Goal: Register for event/course

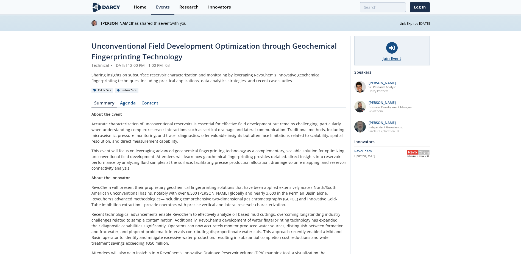
click at [396, 51] on div at bounding box center [392, 48] width 12 height 12
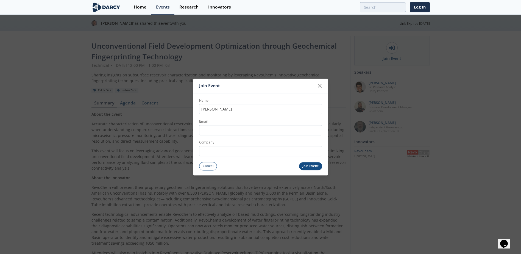
type input "[PERSON_NAME]"
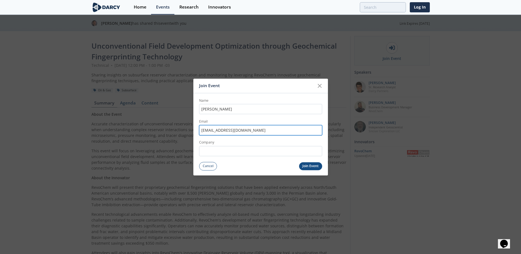
type input "[EMAIL_ADDRESS][DOMAIN_NAME]"
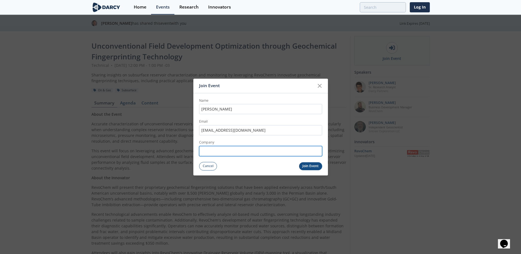
click at [240, 151] on input "Company" at bounding box center [260, 151] width 123 height 10
type input "p"
type input "PAE"
click at [308, 169] on button "Join Event" at bounding box center [310, 166] width 23 height 8
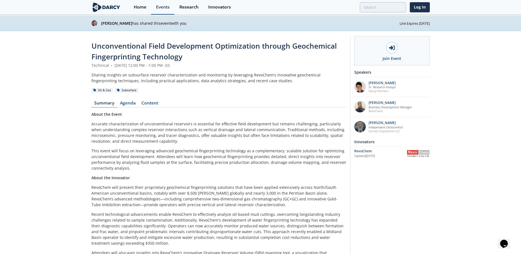
click at [161, 6] on div "Events" at bounding box center [163, 7] width 14 height 4
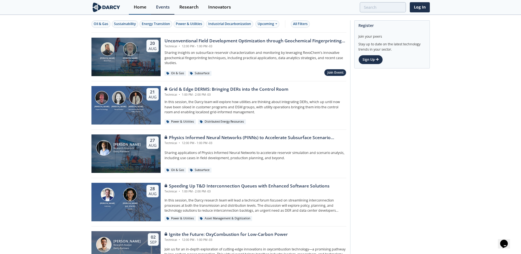
click at [143, 5] on div "Home" at bounding box center [140, 7] width 13 height 4
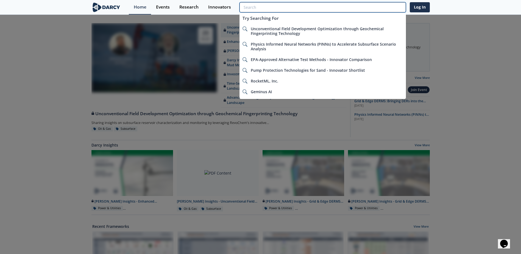
click at [376, 8] on input "search" at bounding box center [323, 7] width 166 height 10
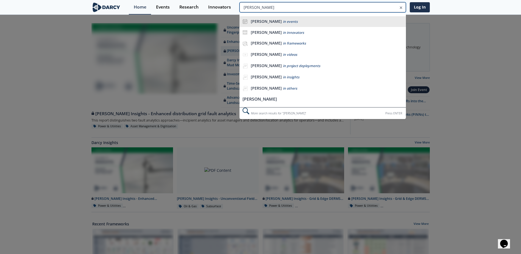
type input "[PERSON_NAME]"
click at [308, 18] on li "[PERSON_NAME] in events" at bounding box center [323, 21] width 166 height 11
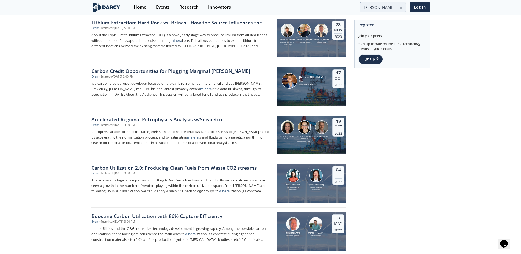
scroll to position [137, 0]
